Goal: Transaction & Acquisition: Purchase product/service

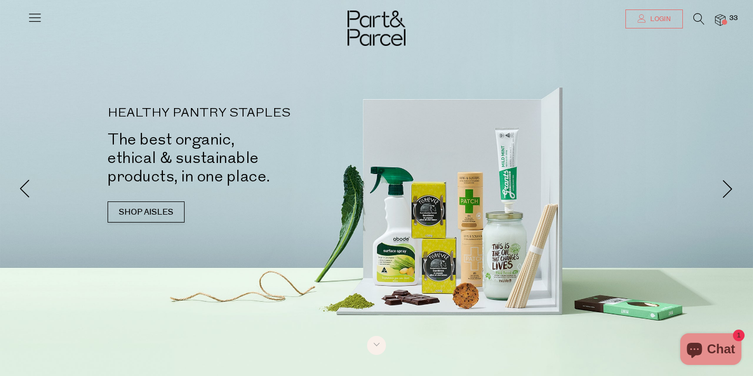
click at [663, 20] on span "Login" at bounding box center [658, 19] width 23 height 9
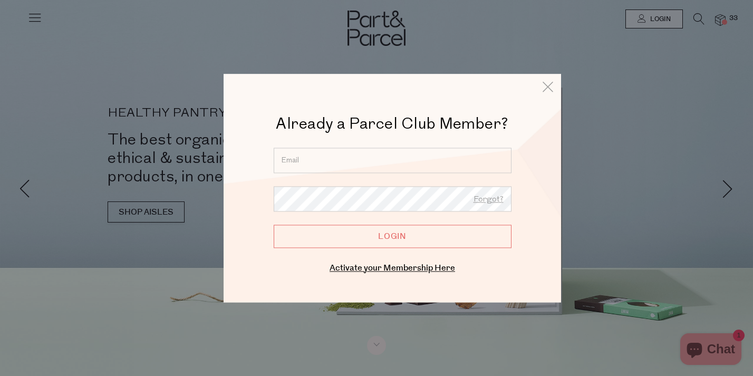
type input "kimmyrose323@me.com"
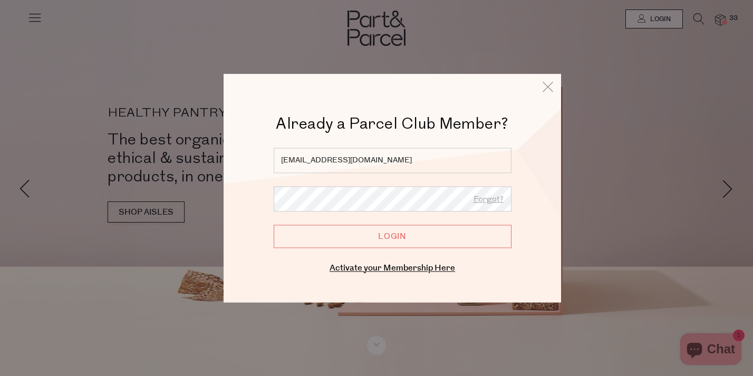
click at [343, 243] on input "Login" at bounding box center [393, 236] width 238 height 23
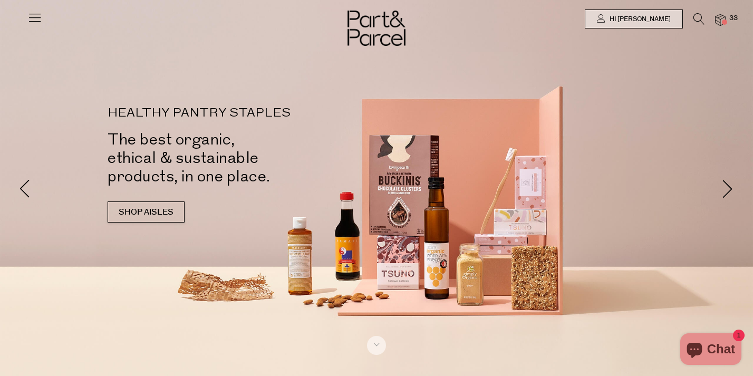
click at [34, 20] on icon at bounding box center [34, 17] width 15 height 15
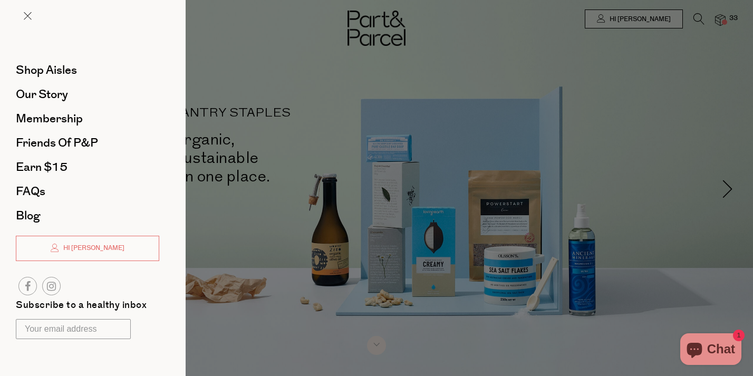
click at [354, 192] on div at bounding box center [376, 188] width 753 height 376
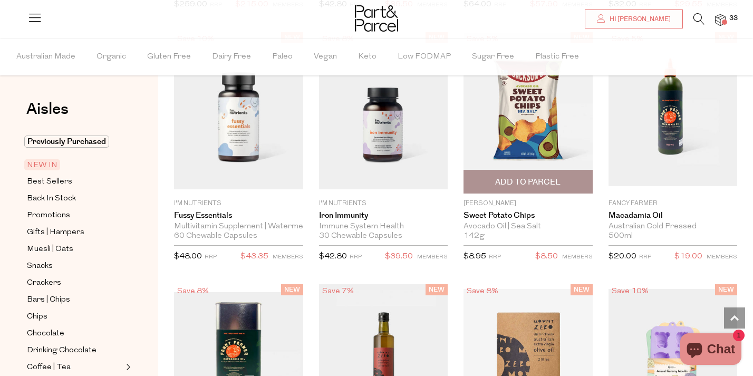
scroll to position [1370, 0]
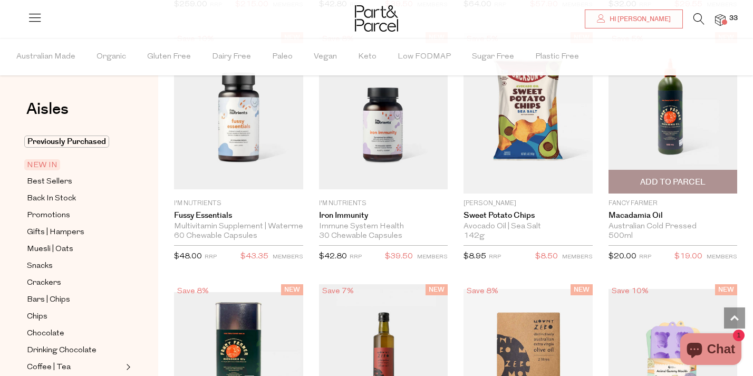
click at [657, 118] on img at bounding box center [672, 112] width 129 height 145
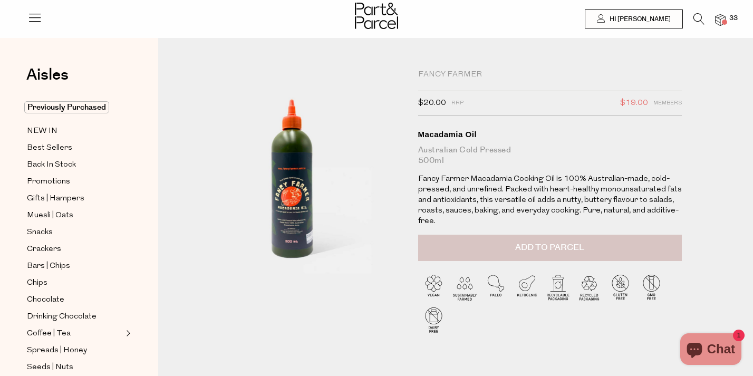
click at [556, 255] on button "Add to Parcel" at bounding box center [550, 248] width 264 height 26
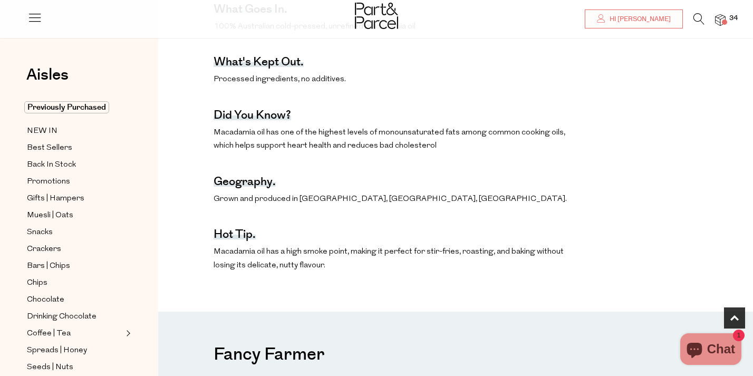
scroll to position [588, 0]
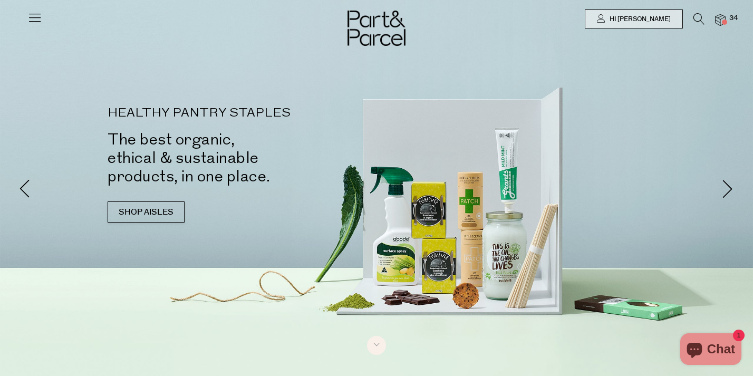
click at [33, 12] on icon at bounding box center [34, 17] width 15 height 15
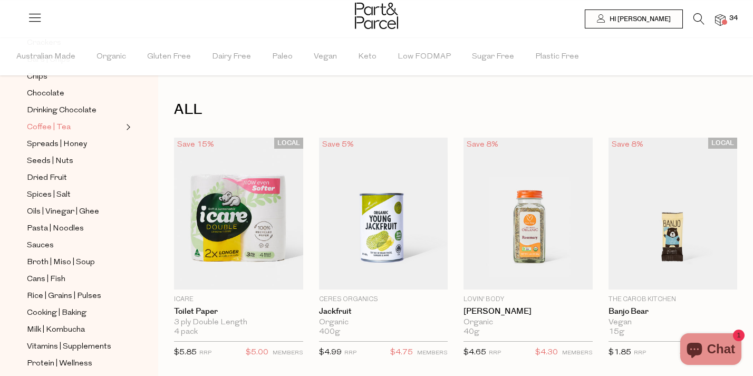
scroll to position [241, 0]
click at [38, 125] on span "Coffee | Tea" at bounding box center [49, 127] width 44 height 13
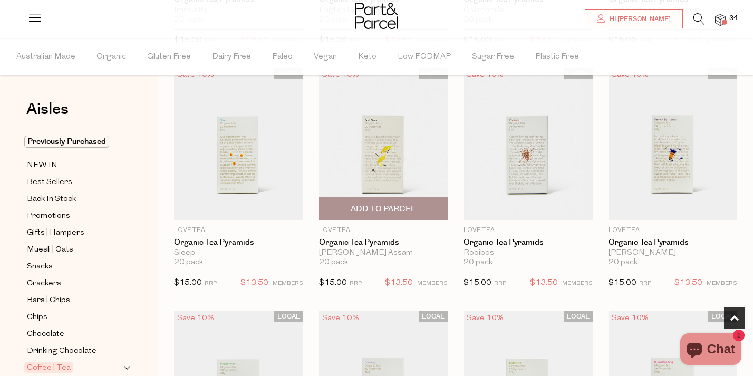
scroll to position [325, 0]
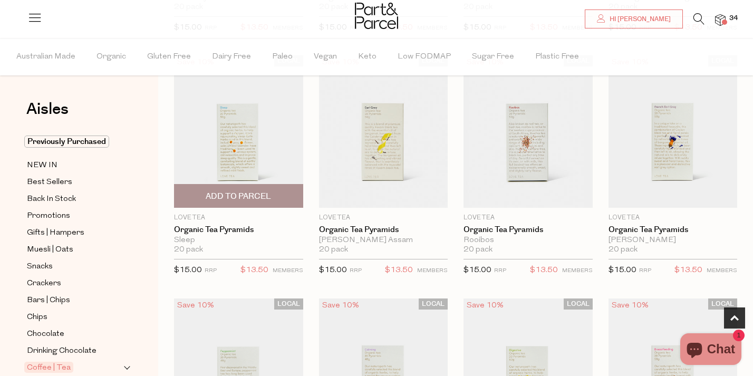
click at [237, 144] on img at bounding box center [238, 131] width 129 height 152
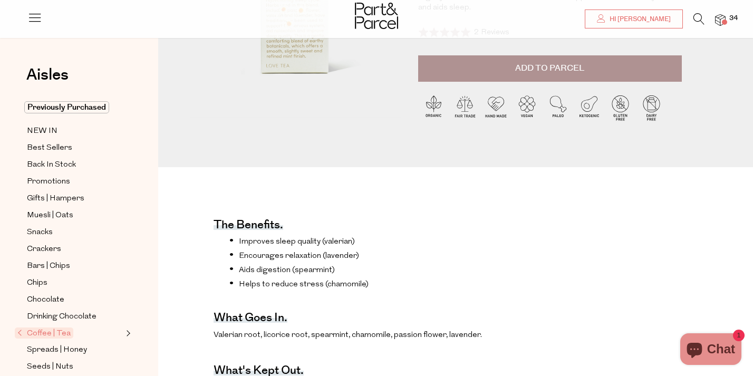
scroll to position [365, 0]
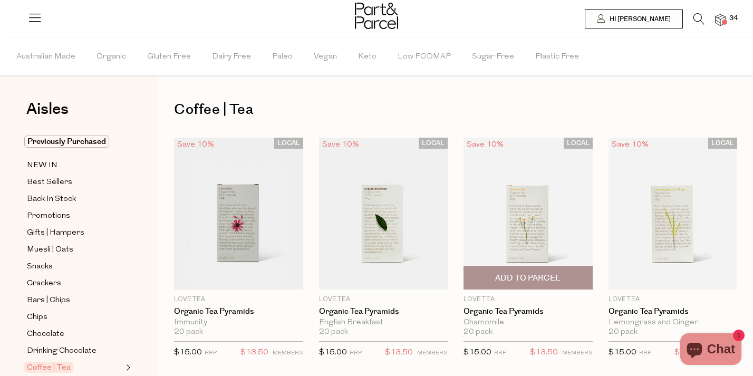
click at [489, 283] on span "Add To Parcel" at bounding box center [528, 277] width 123 height 23
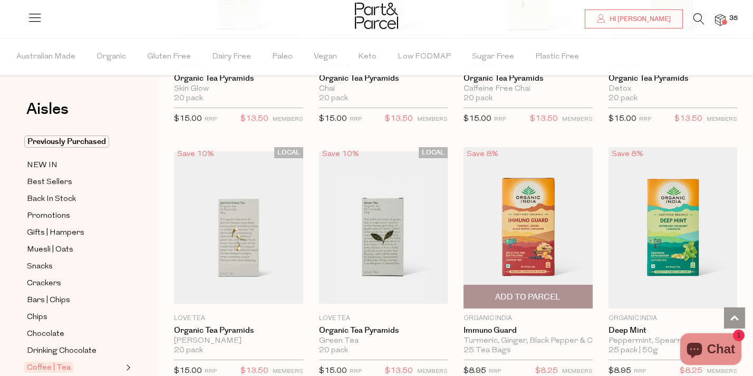
scroll to position [1006, 0]
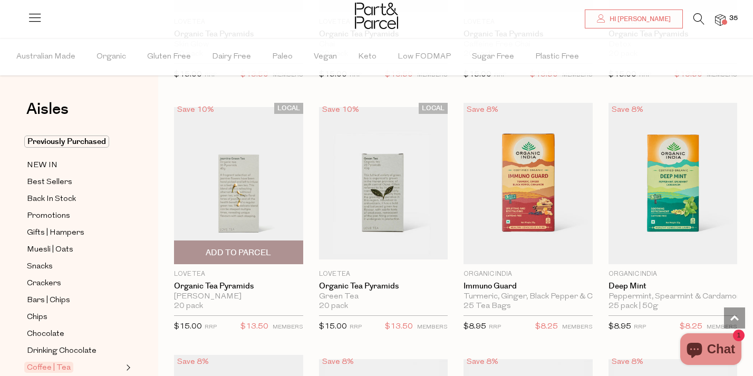
click at [201, 172] on img at bounding box center [238, 183] width 129 height 152
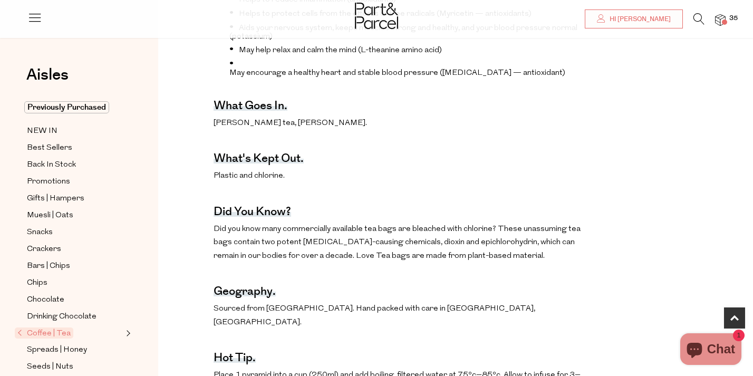
scroll to position [571, 0]
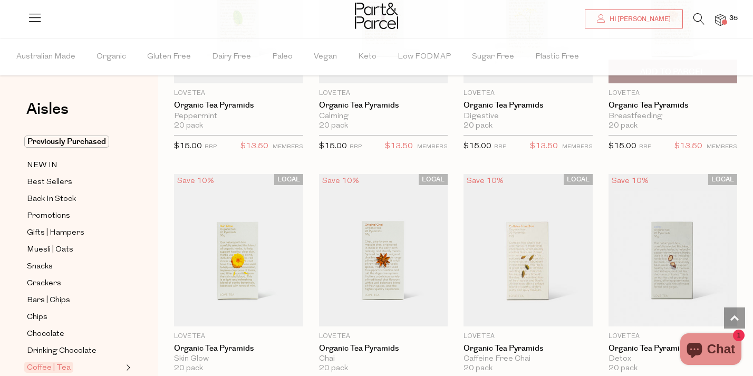
scroll to position [562, 0]
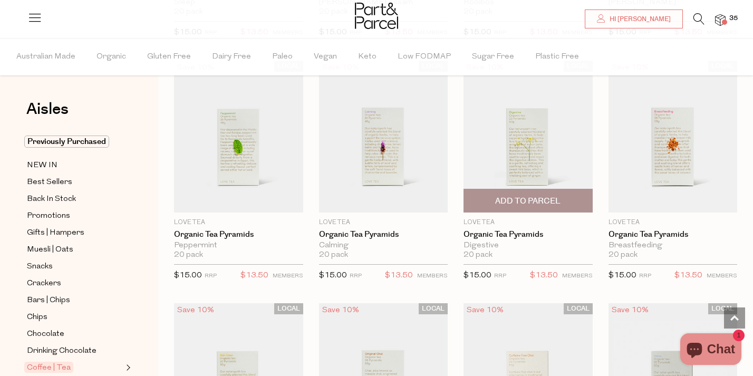
click at [513, 143] on img at bounding box center [527, 137] width 129 height 152
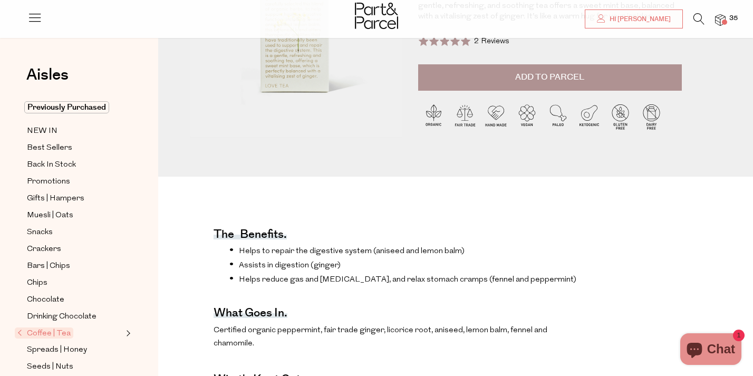
scroll to position [318, 0]
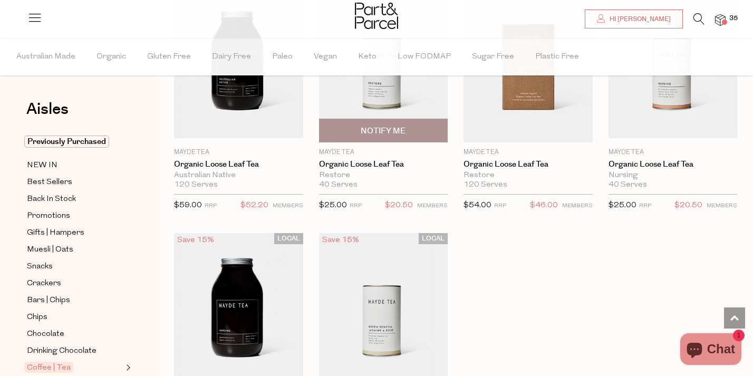
scroll to position [2861, 0]
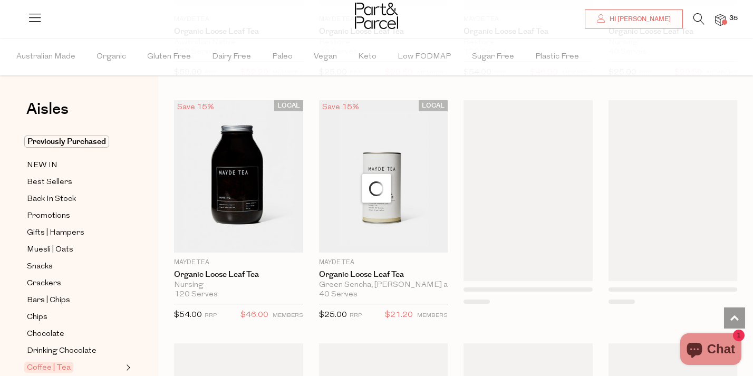
scroll to position [2979, 0]
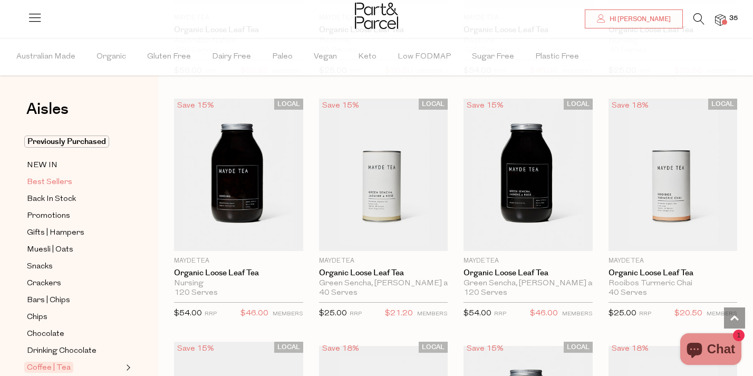
click at [65, 184] on span "Best Sellers" at bounding box center [49, 182] width 45 height 13
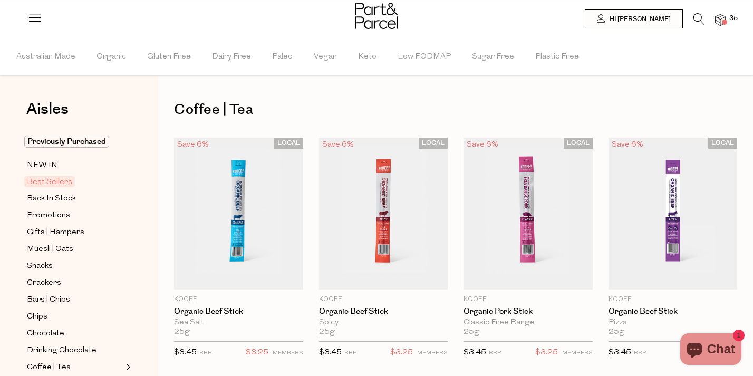
type input "2"
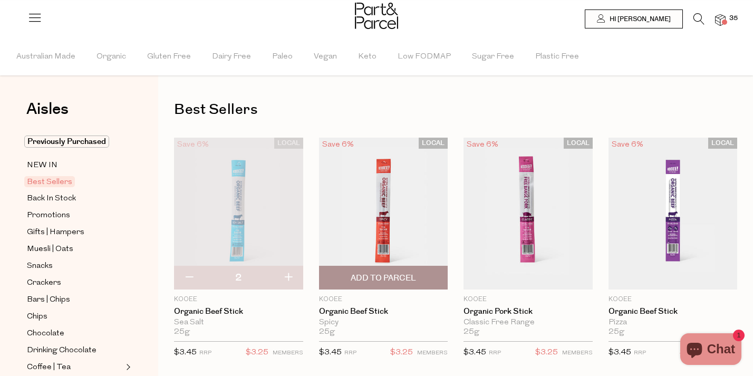
click at [383, 274] on span "Add To Parcel" at bounding box center [383, 278] width 65 height 11
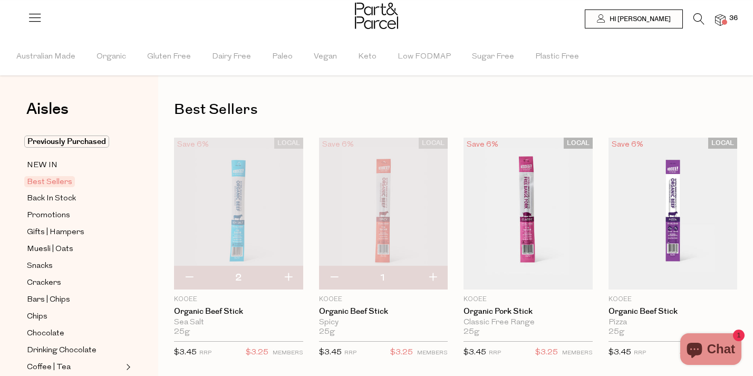
click at [432, 276] on button "button" at bounding box center [432, 277] width 30 height 23
type input "2"
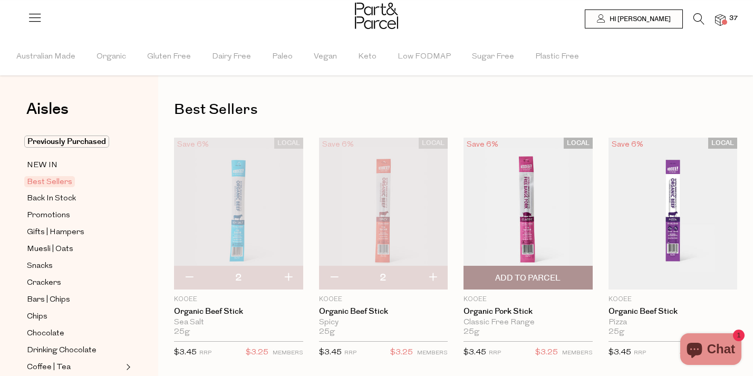
click at [533, 274] on span "Add To Parcel" at bounding box center [527, 278] width 65 height 11
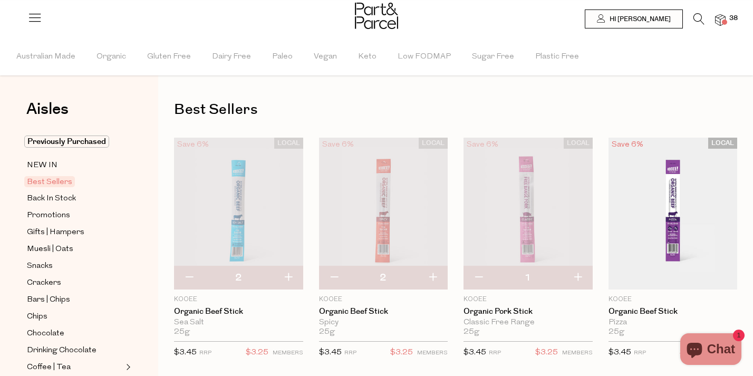
click at [579, 274] on button "button" at bounding box center [577, 277] width 30 height 23
type input "2"
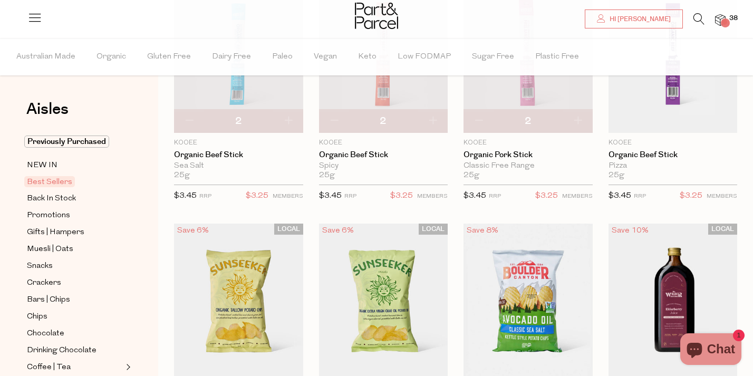
scroll to position [305, 0]
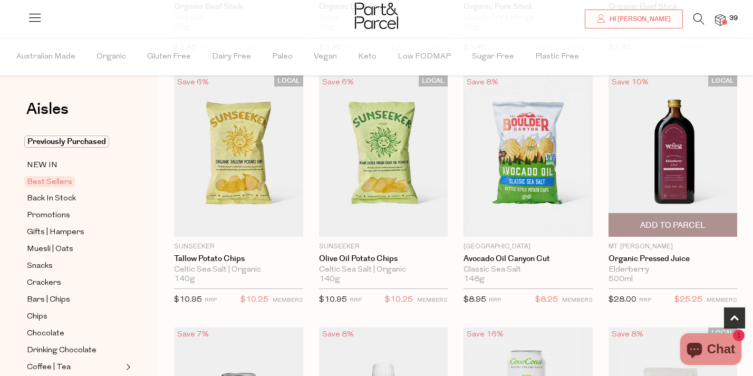
click at [667, 148] on img at bounding box center [672, 155] width 129 height 161
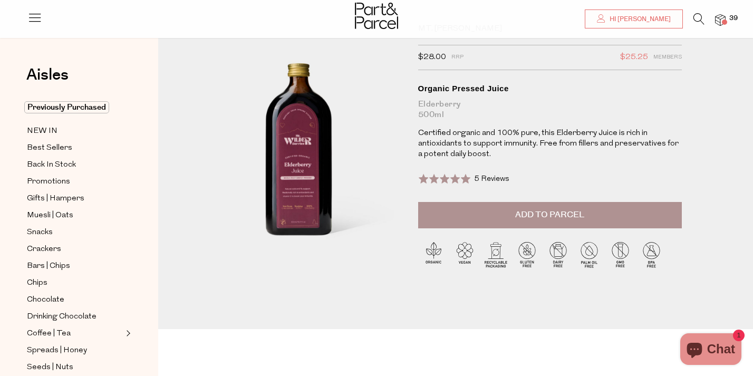
scroll to position [45, 0]
click at [499, 179] on span "5 Reviews" at bounding box center [491, 180] width 35 height 8
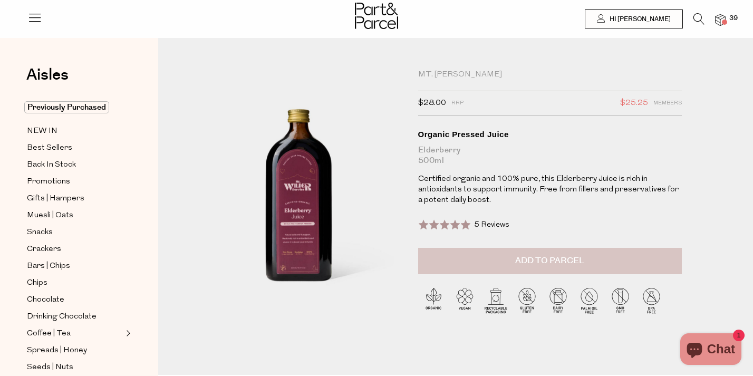
scroll to position [0, 0]
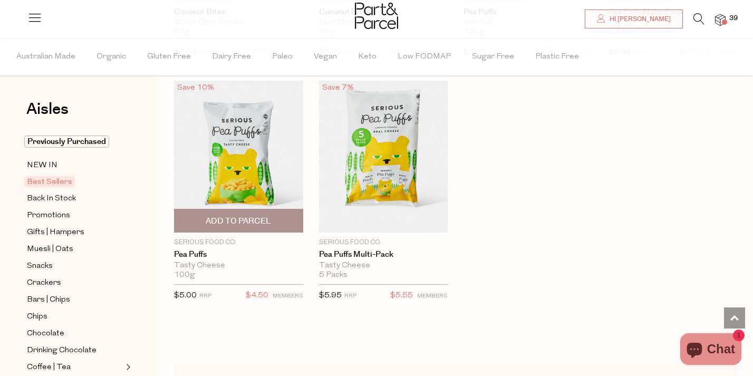
scroll to position [2624, 0]
